Goal: Task Accomplishment & Management: Manage account settings

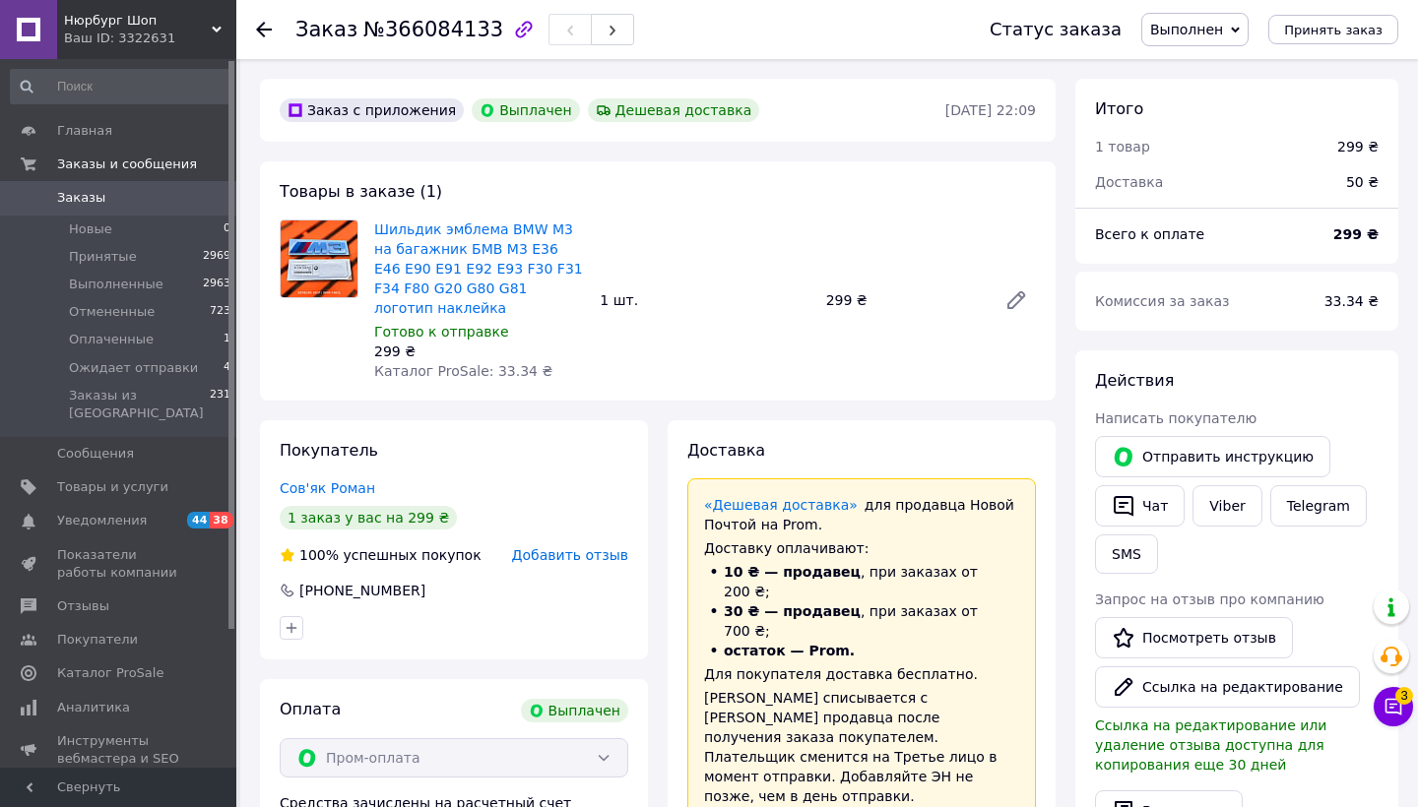
click at [75, 196] on span "Заказы" at bounding box center [81, 198] width 48 height 18
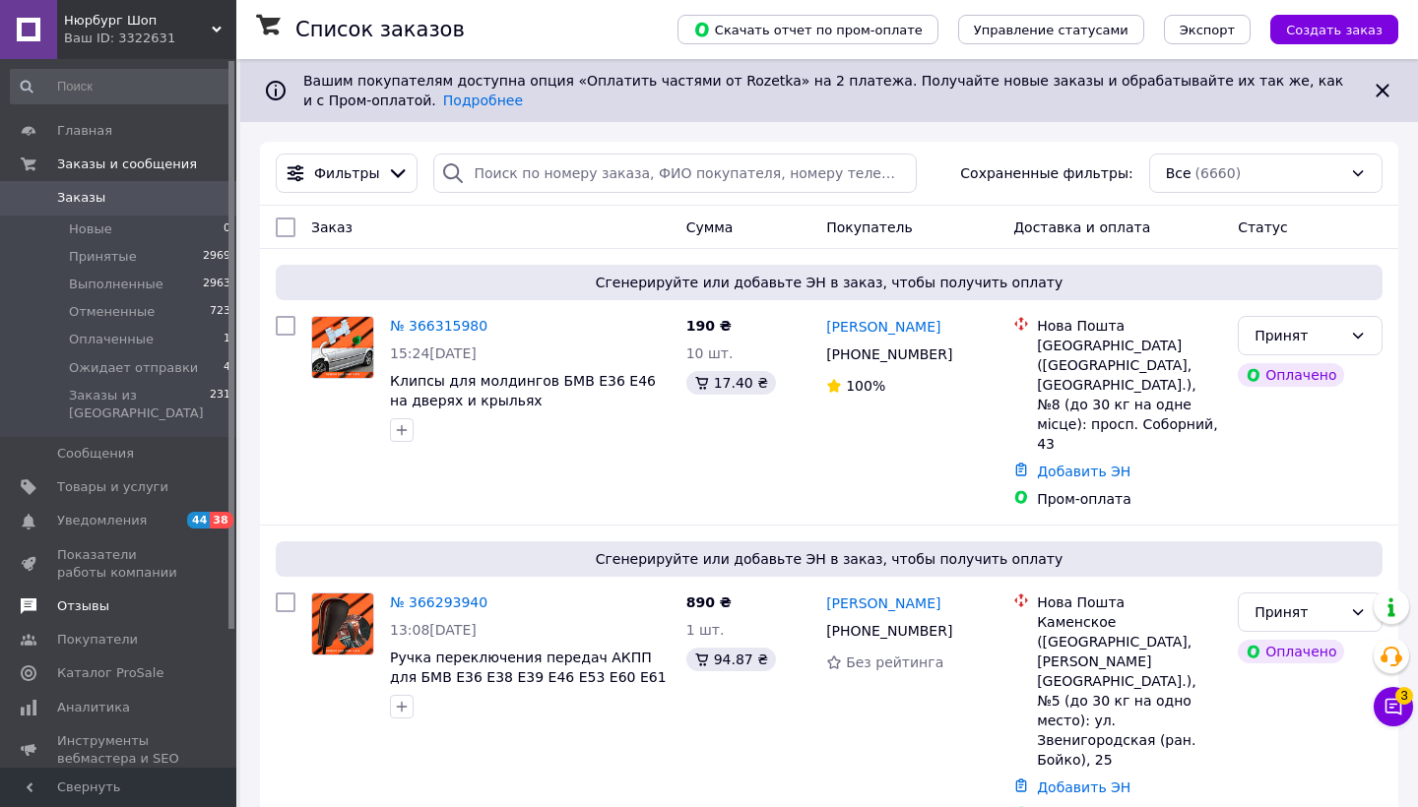
click at [97, 598] on span "Отзывы" at bounding box center [83, 607] width 52 height 18
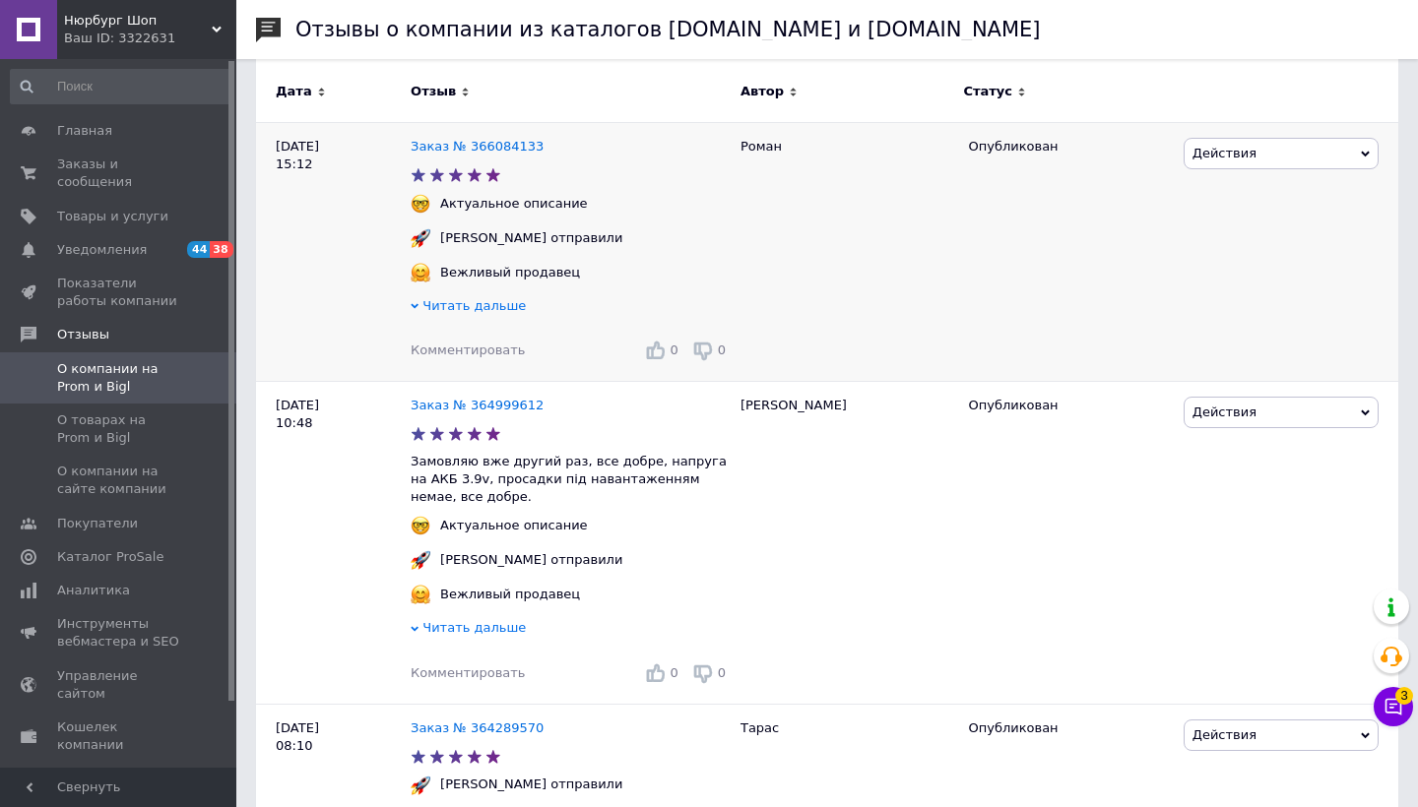
scroll to position [304, 0]
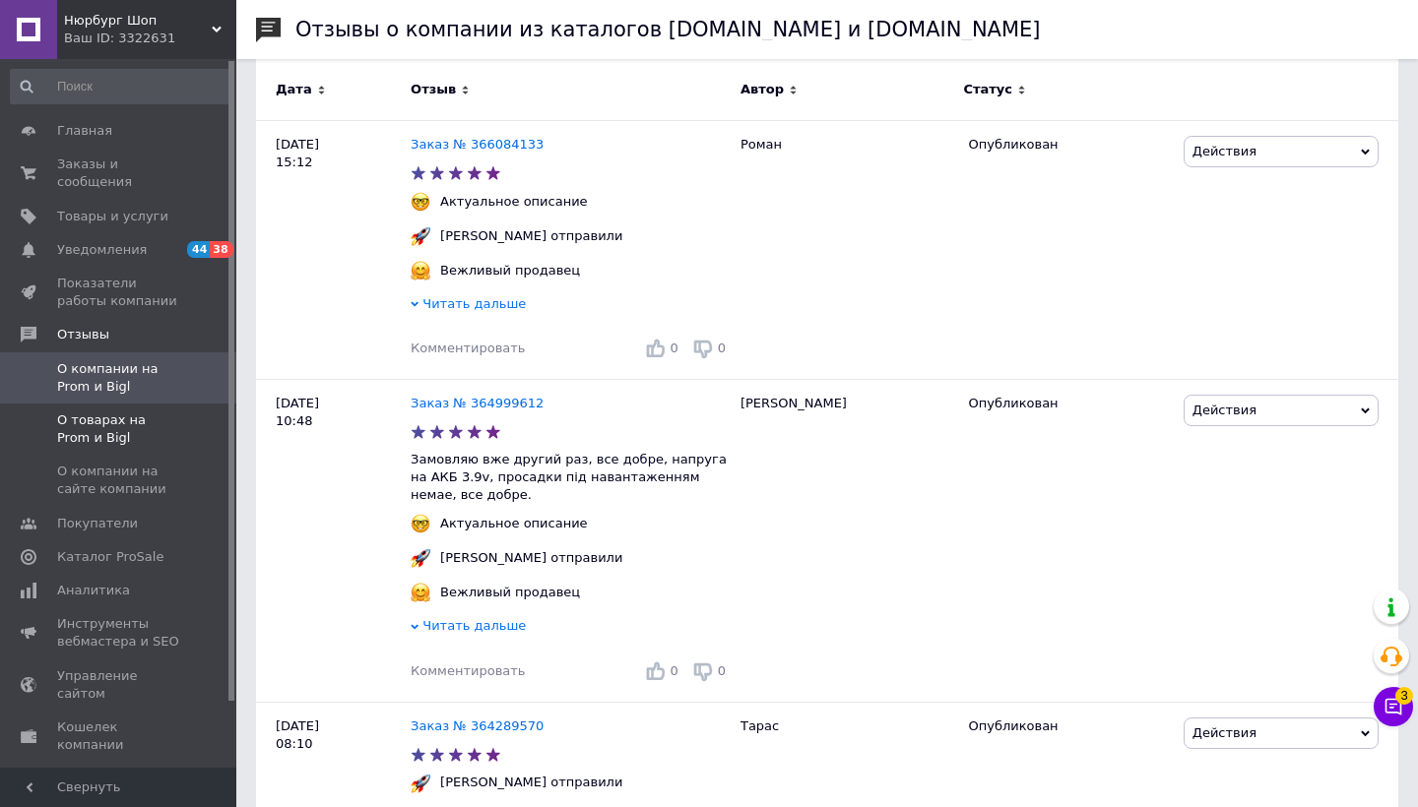
click at [115, 445] on link "О товарах на Prom и Bigl" at bounding box center [121, 429] width 242 height 51
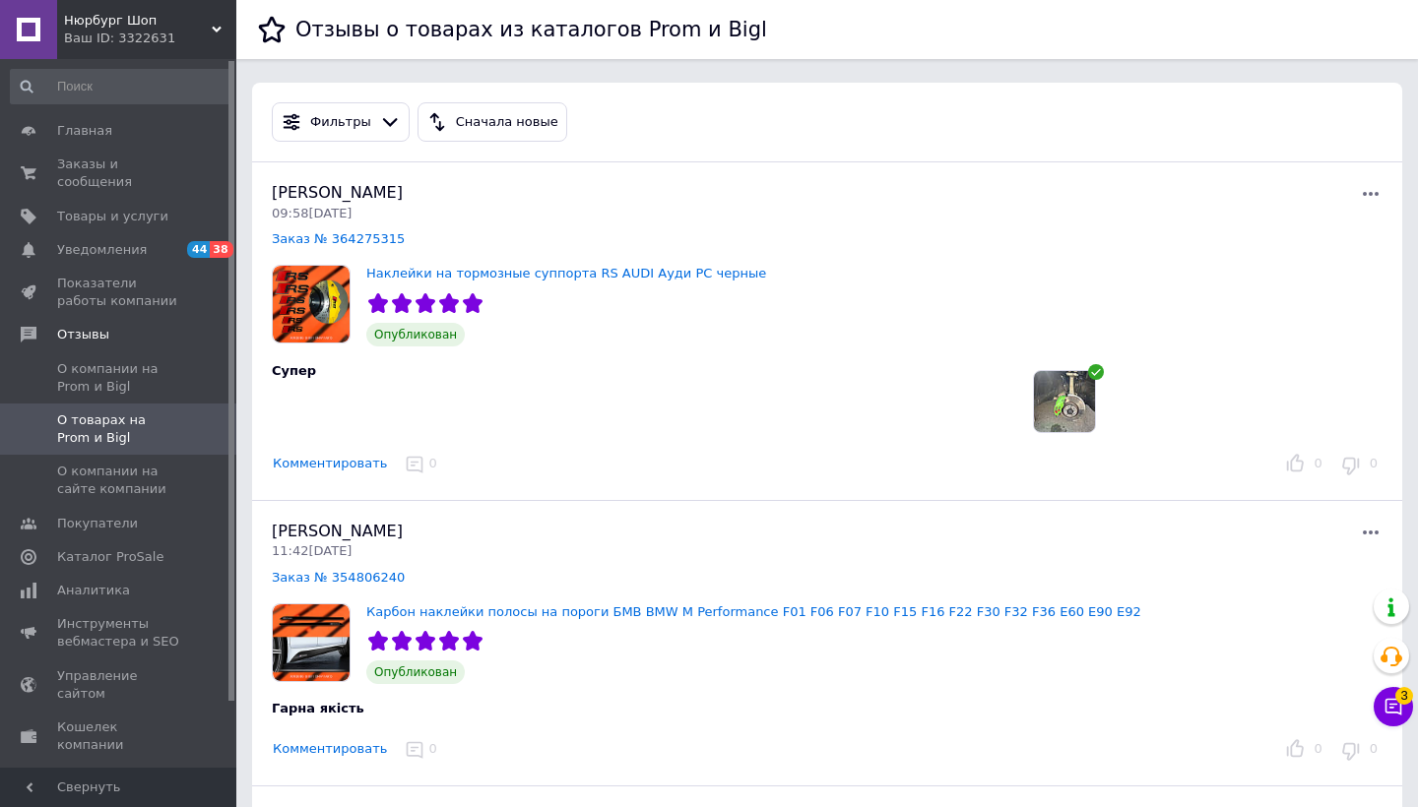
click at [1069, 401] on img at bounding box center [1064, 401] width 61 height 61
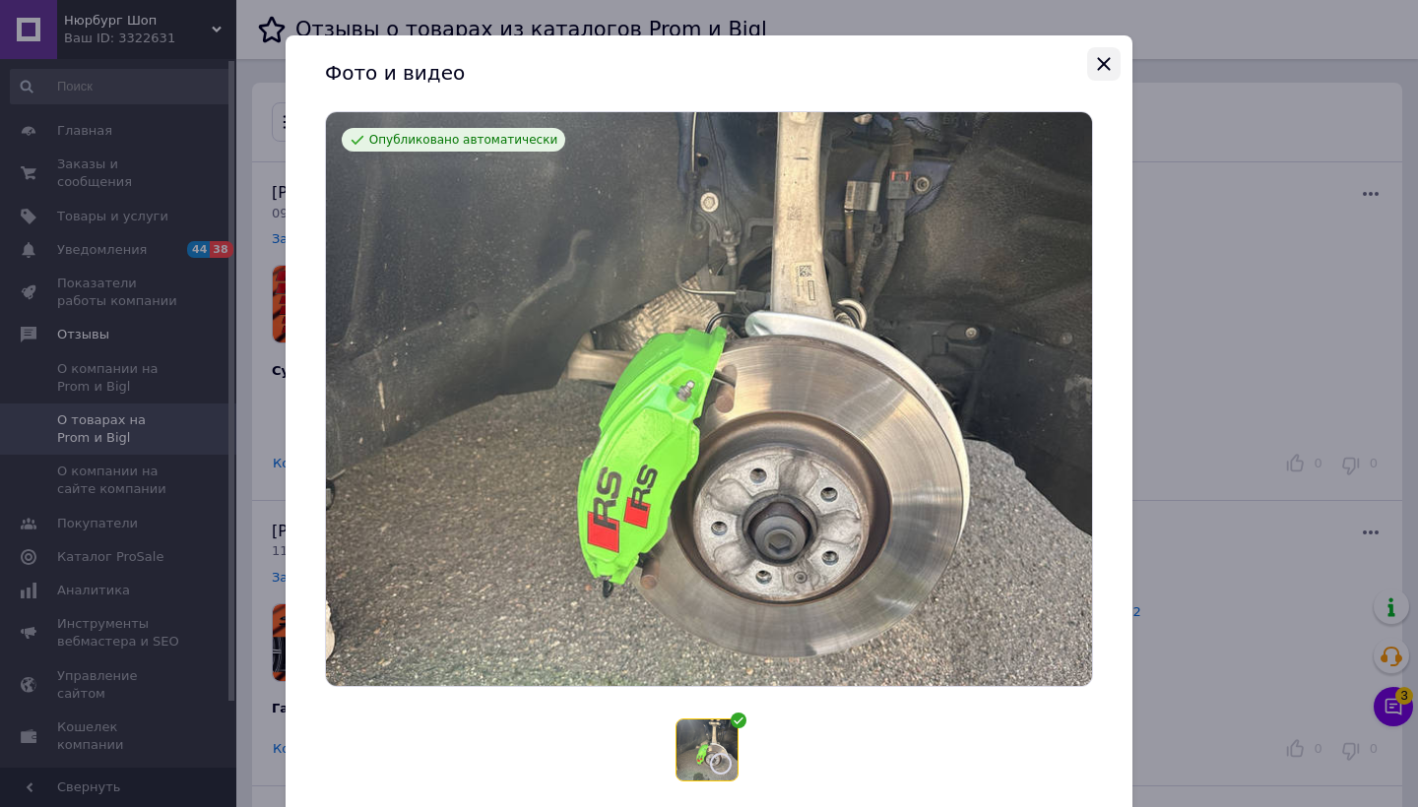
click at [1093, 64] on icon "Закрыть" at bounding box center [1104, 64] width 24 height 24
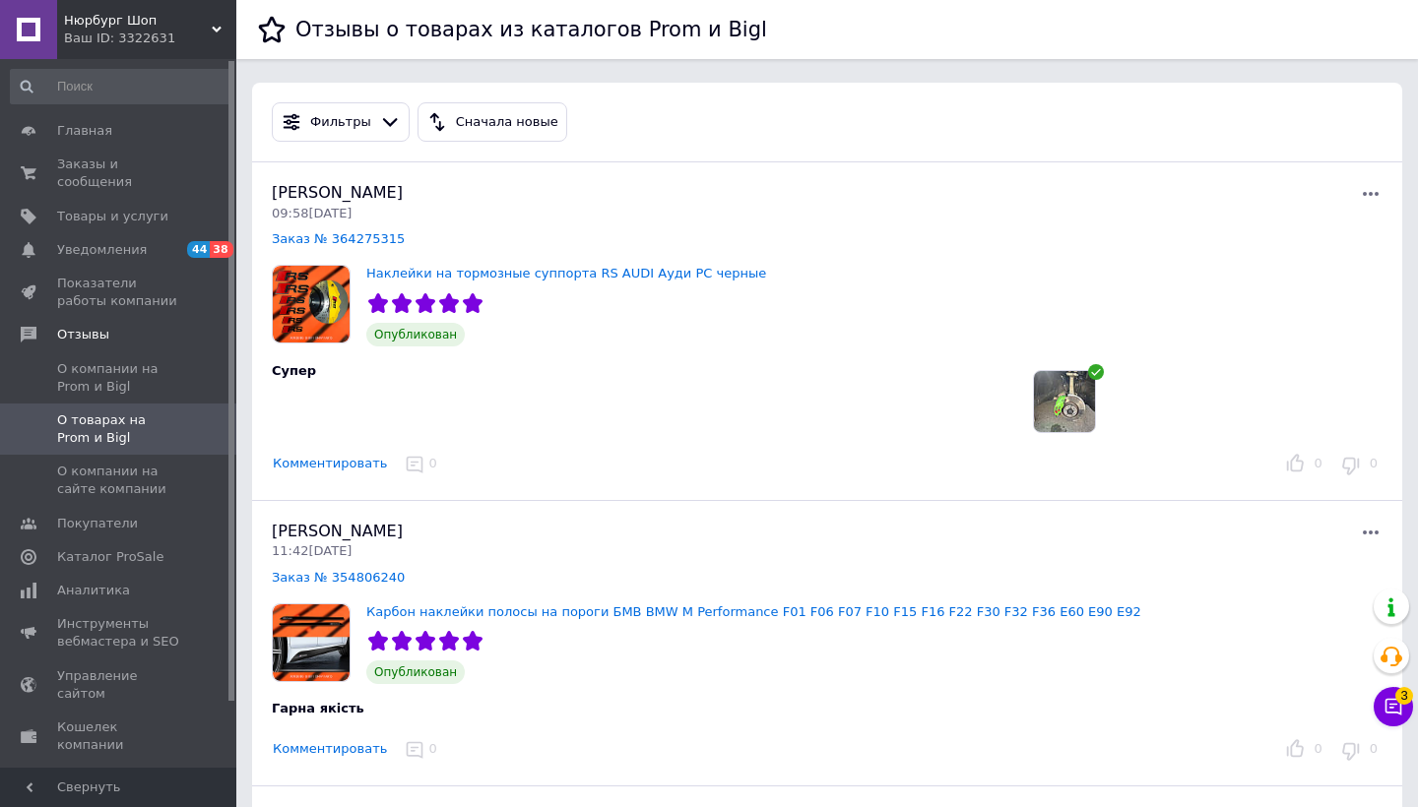
click at [1047, 397] on img at bounding box center [1064, 401] width 61 height 61
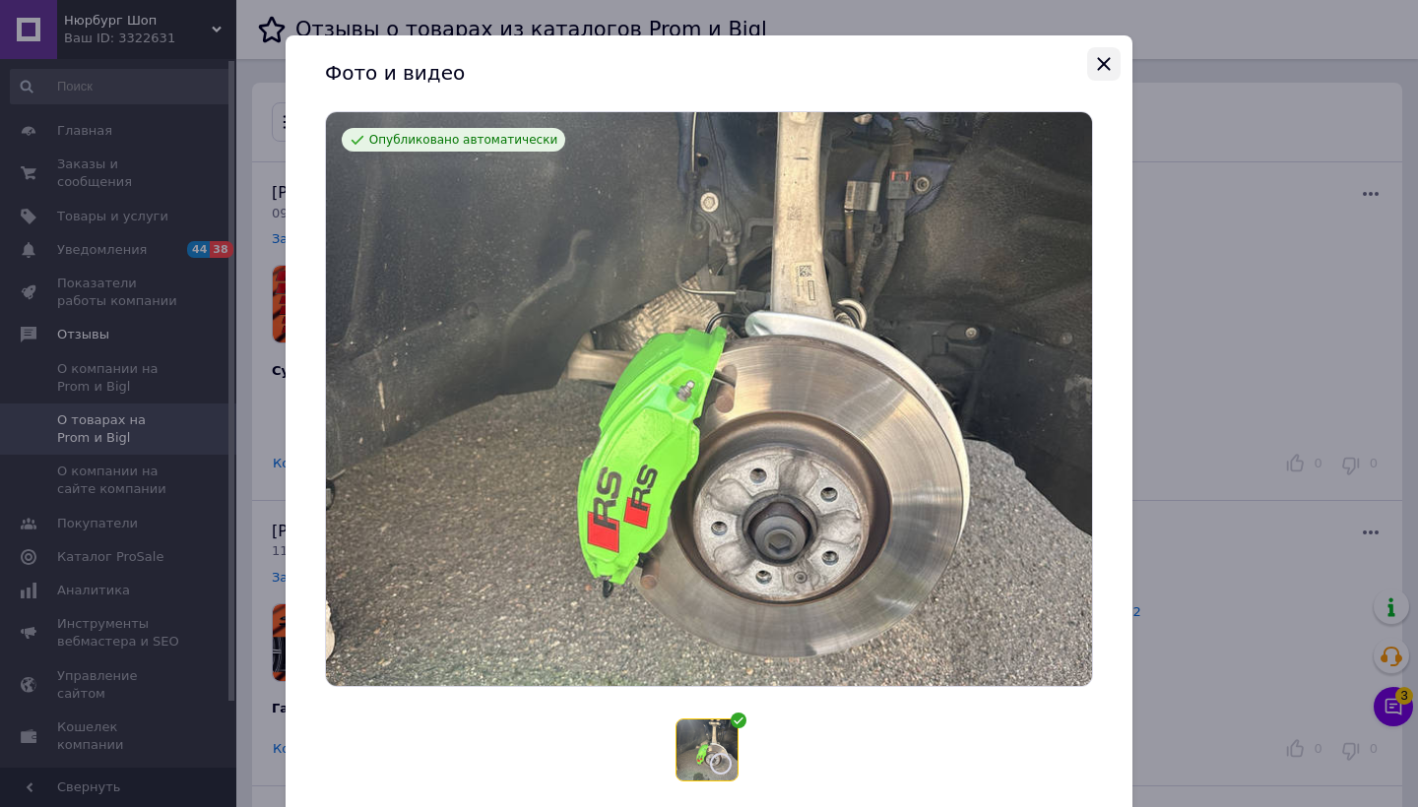
click at [1087, 64] on button "Закрыть" at bounding box center [1103, 63] width 33 height 33
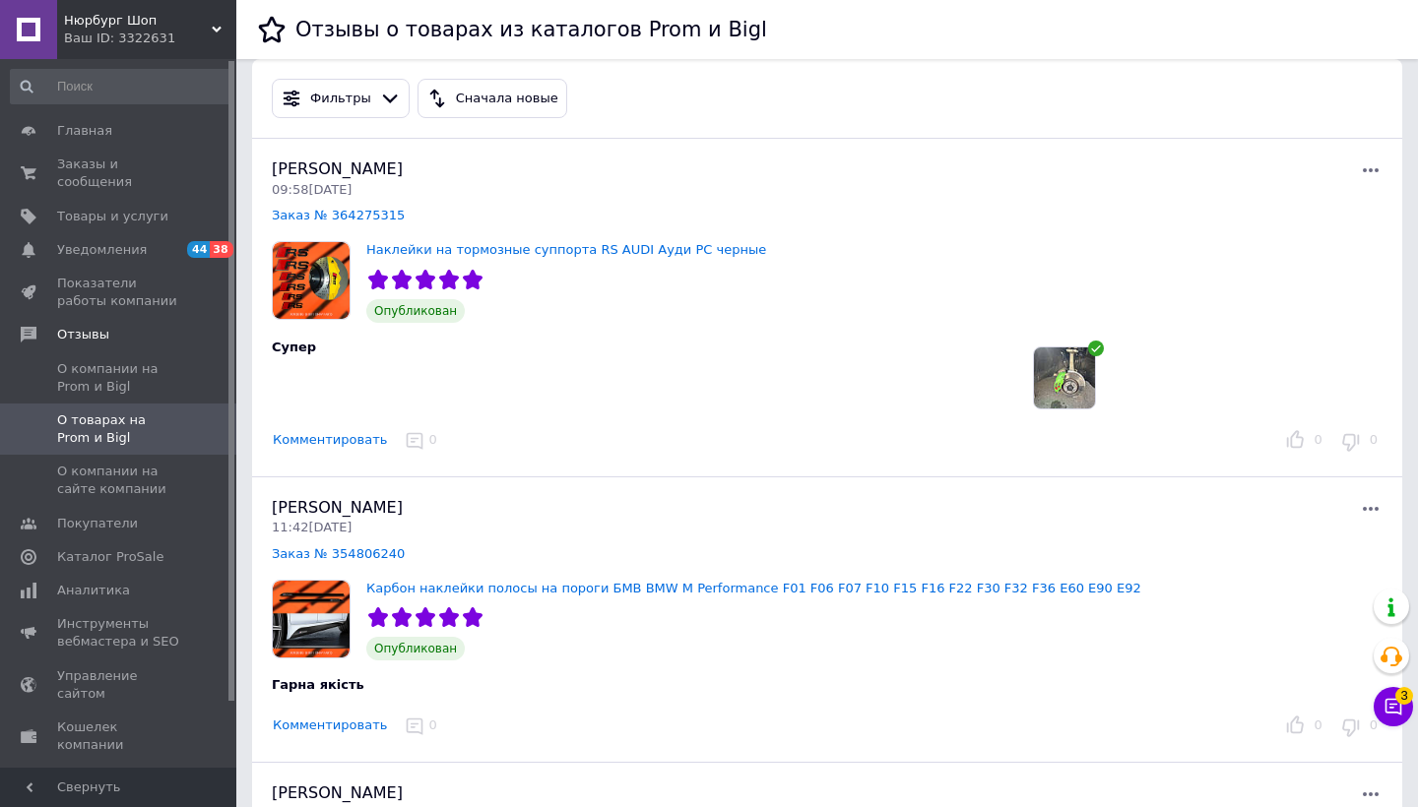
scroll to position [21, 0]
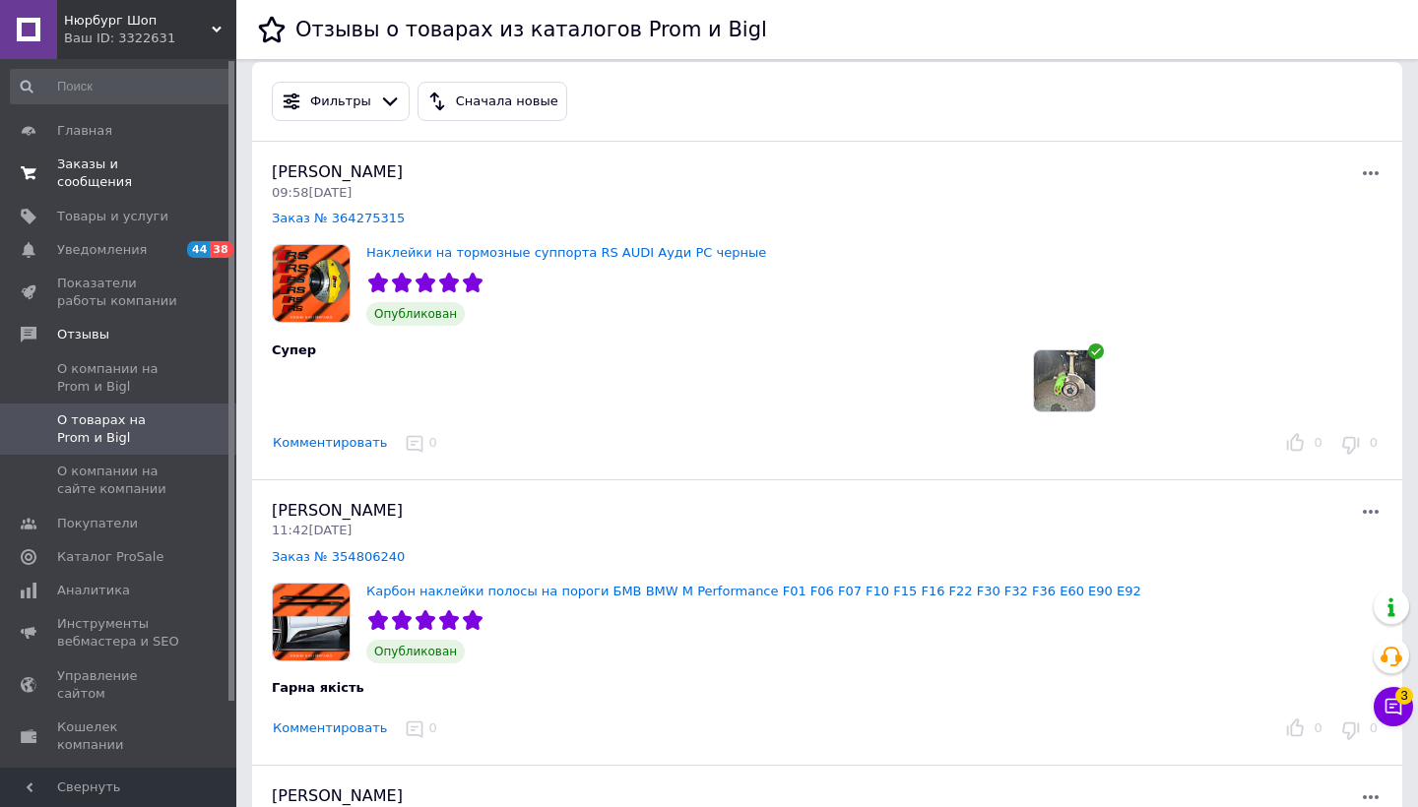
click at [125, 173] on span "Заказы и сообщения" at bounding box center [119, 173] width 125 height 35
